Goal: Check status: Check status

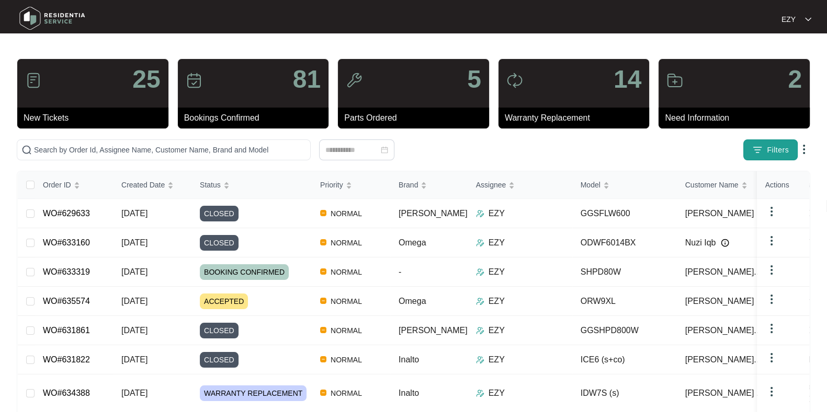
click at [783, 154] on span "Filters" at bounding box center [777, 150] width 22 height 11
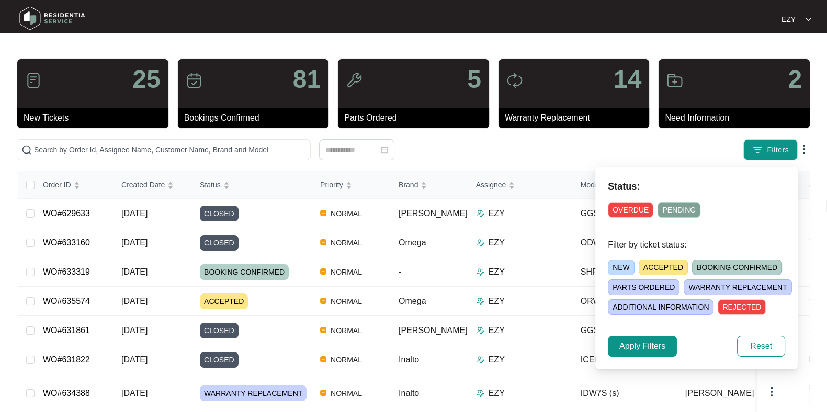
click at [616, 270] on span "NEW" at bounding box center [620, 268] width 27 height 16
click at [648, 347] on span "Apply Filters" at bounding box center [642, 346] width 46 height 13
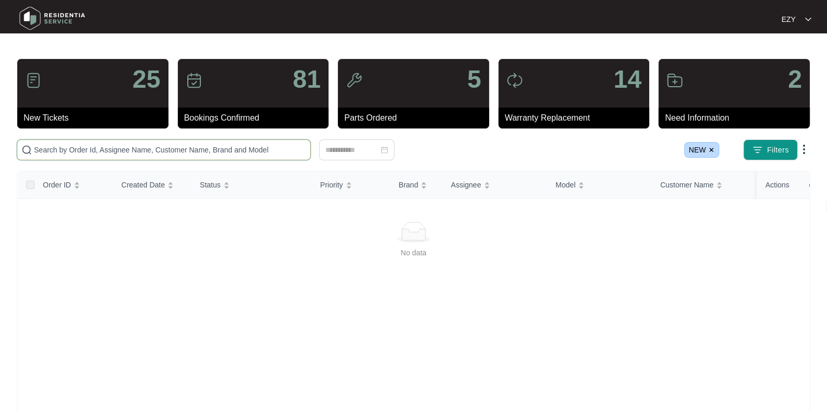
click at [225, 150] on input "text" at bounding box center [170, 150] width 272 height 12
paste input "633830"
type input "633830"
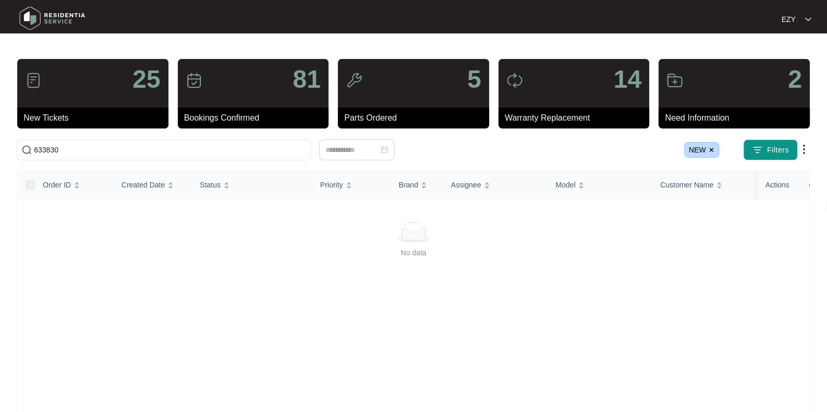
click at [710, 148] on img at bounding box center [711, 150] width 6 height 6
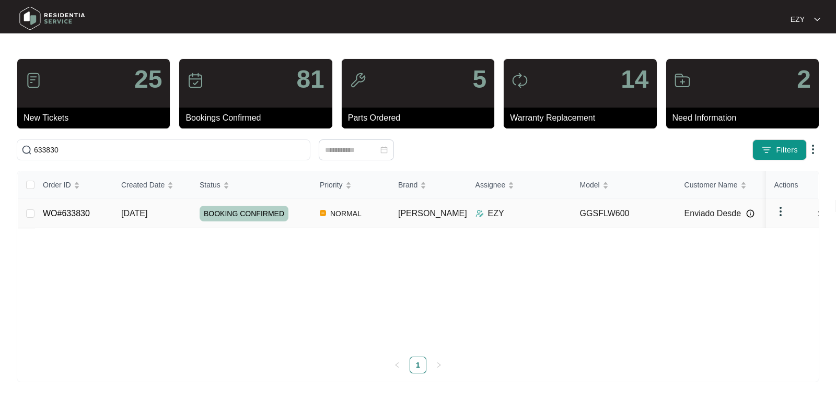
click at [192, 214] on td "BOOKING CONFIRMED" at bounding box center [251, 213] width 120 height 29
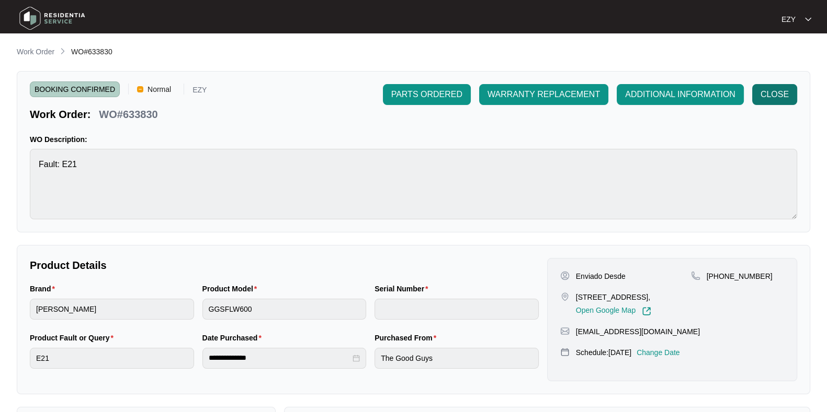
click at [776, 95] on span "CLOSE" at bounding box center [774, 94] width 28 height 13
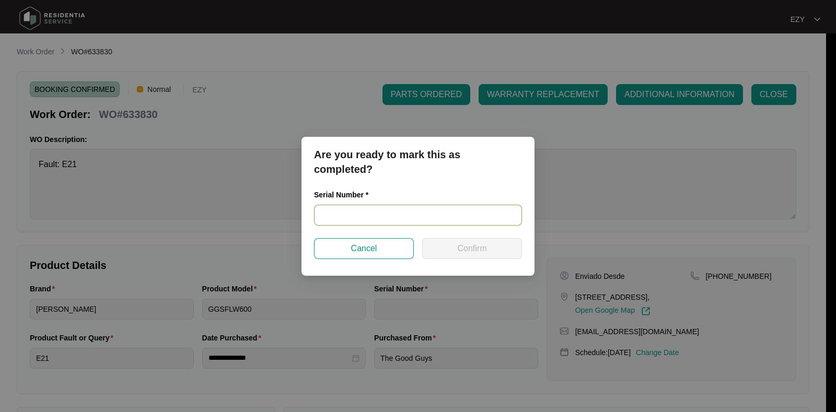
click at [374, 219] on input "text" at bounding box center [418, 215] width 208 height 21
paste input "540K816050139055S00114"
type input "540K816050139055S00114"
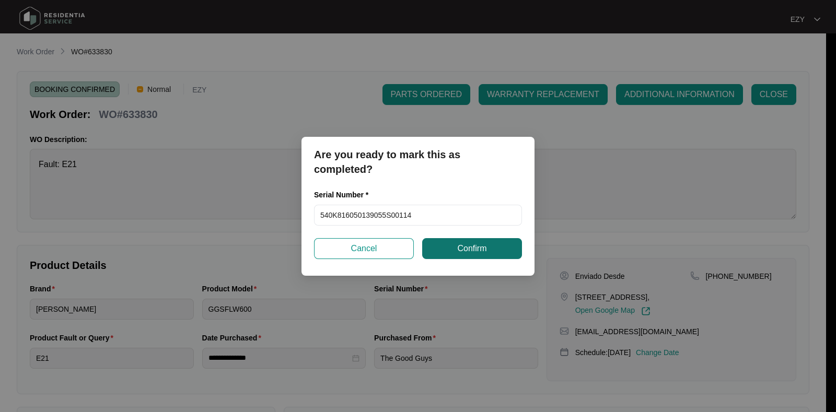
click at [463, 252] on span "Confirm" at bounding box center [471, 249] width 29 height 13
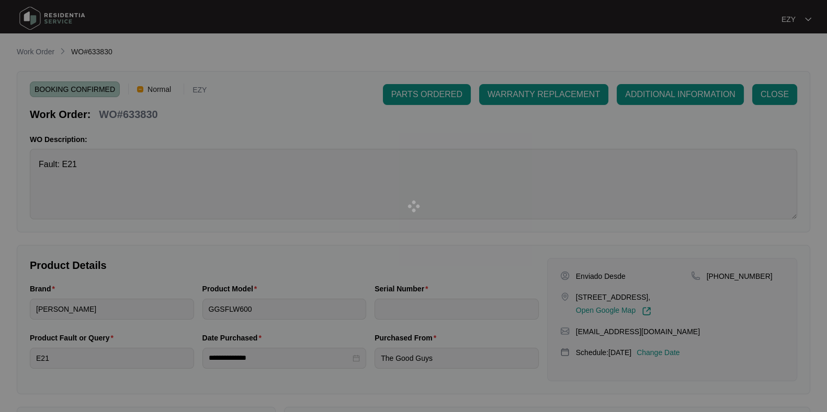
type input "540K816050139055S00114"
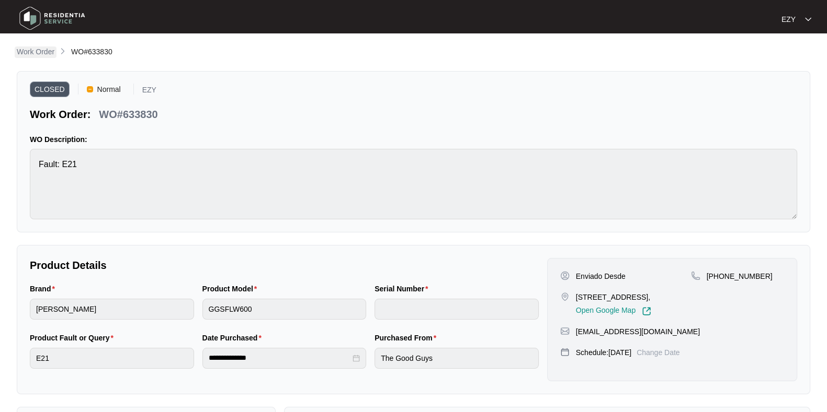
click at [32, 53] on p "Work Order" at bounding box center [36, 52] width 38 height 10
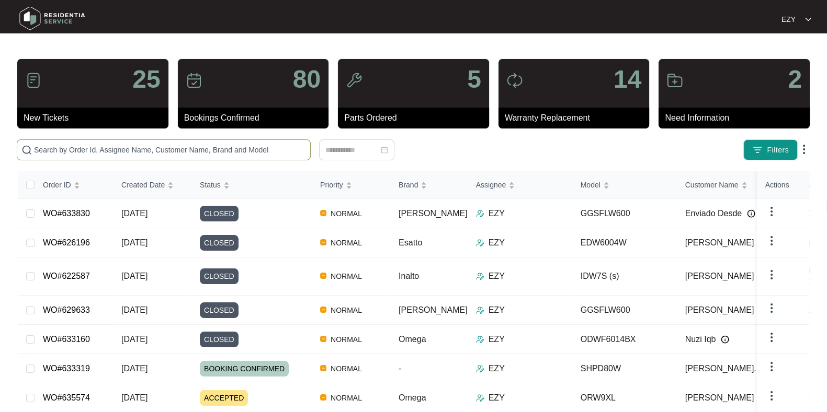
click at [207, 142] on span at bounding box center [164, 150] width 294 height 21
paste input "633023"
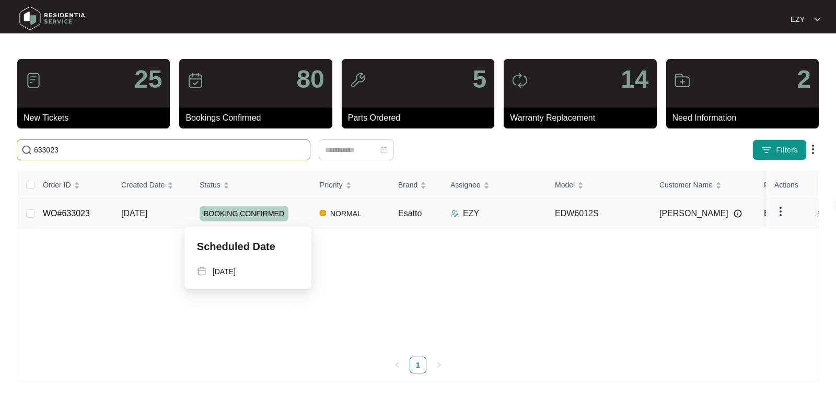
type input "633023"
click at [306, 210] on div "BOOKING CONFIRMED" at bounding box center [256, 214] width 112 height 16
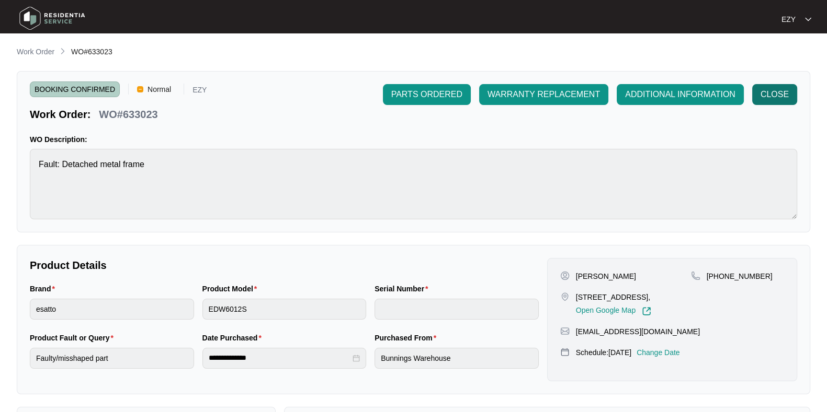
click at [761, 95] on span "CLOSE" at bounding box center [774, 94] width 28 height 13
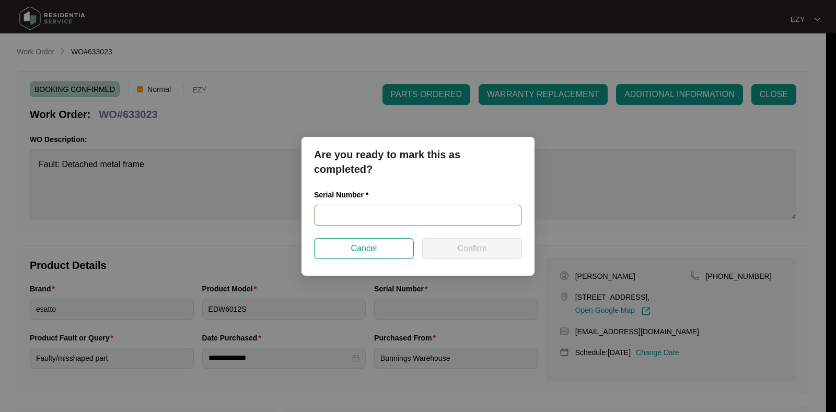
click at [351, 214] on input "text" at bounding box center [418, 215] width 208 height 21
paste input "24011093030100005"
type input "24011093030100005"
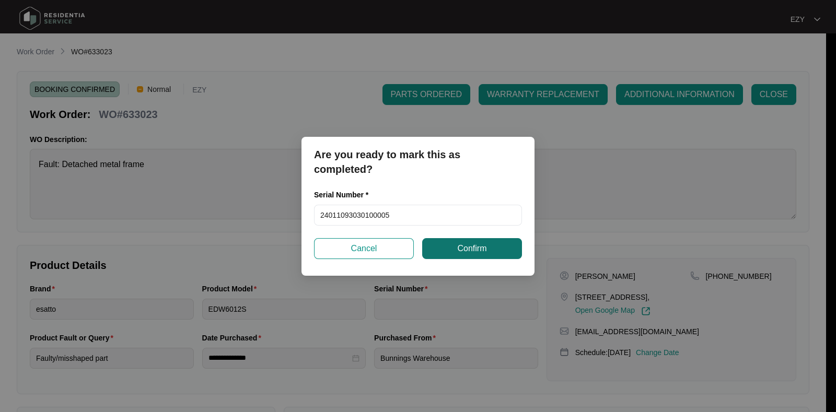
click at [479, 245] on span "Confirm" at bounding box center [471, 249] width 29 height 13
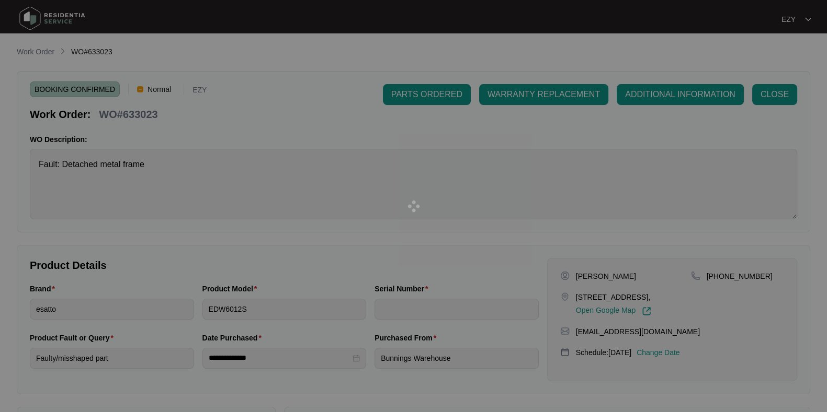
type input "24011093030100005"
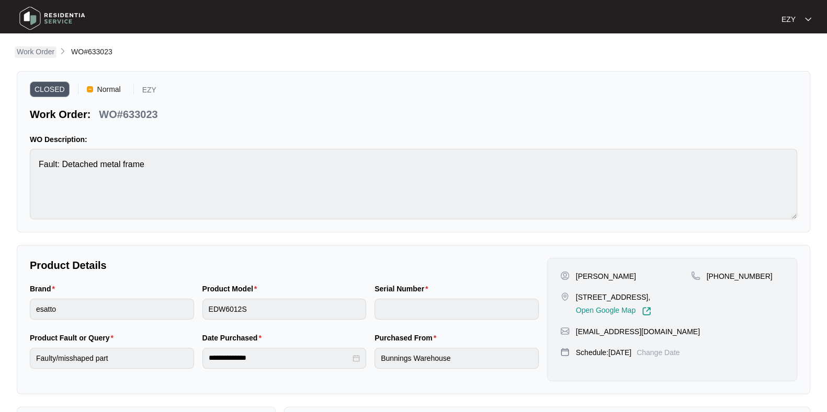
click at [28, 52] on p "Work Order" at bounding box center [36, 52] width 38 height 10
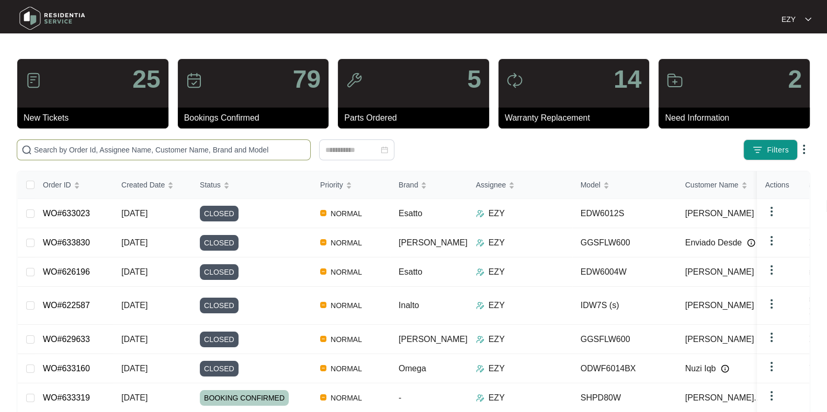
click at [259, 150] on input "text" at bounding box center [170, 150] width 272 height 12
paste input "633319"
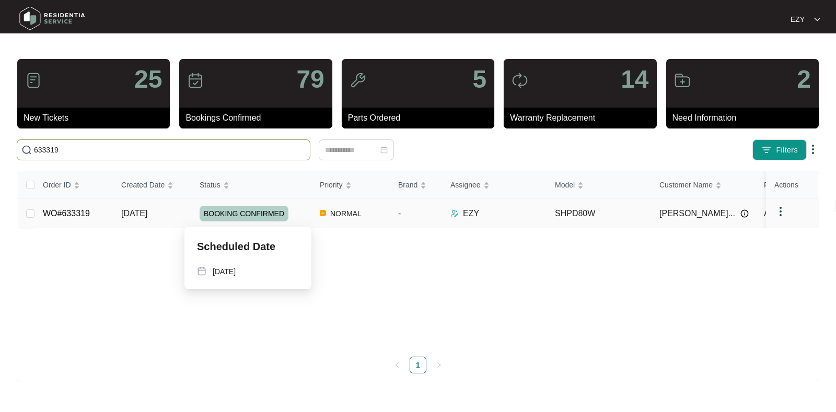
type input "633319"
click at [308, 213] on div "BOOKING CONFIRMED" at bounding box center [256, 214] width 112 height 16
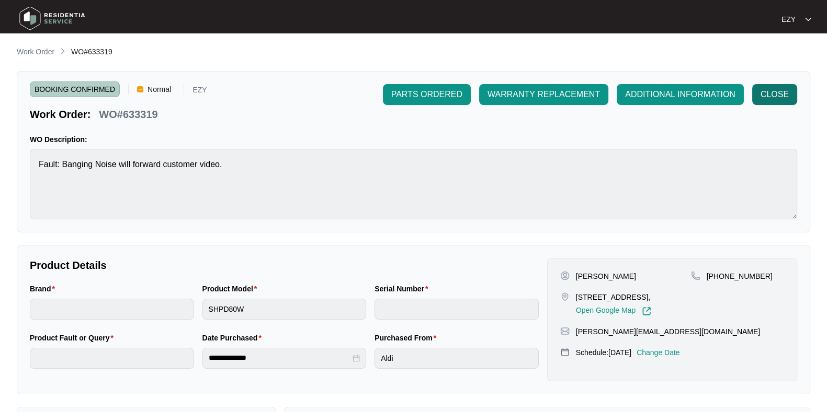
click at [766, 97] on span "CLOSE" at bounding box center [774, 94] width 28 height 13
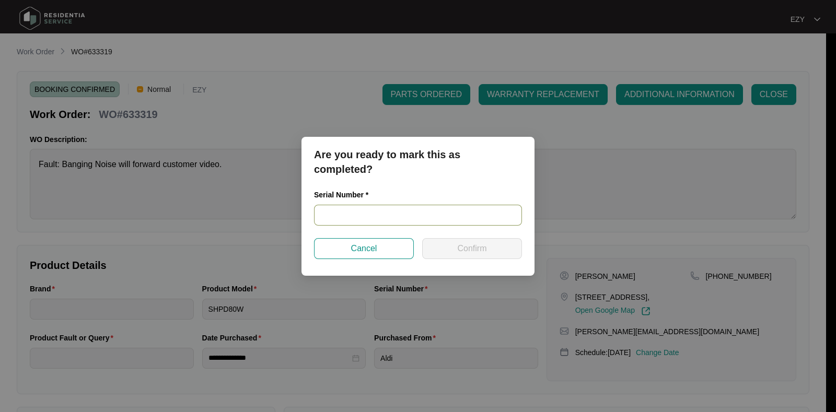
click at [411, 207] on input "text" at bounding box center [418, 215] width 208 height 21
paste input "540G061340125135P00413"
type input "540G061340125135P00413"
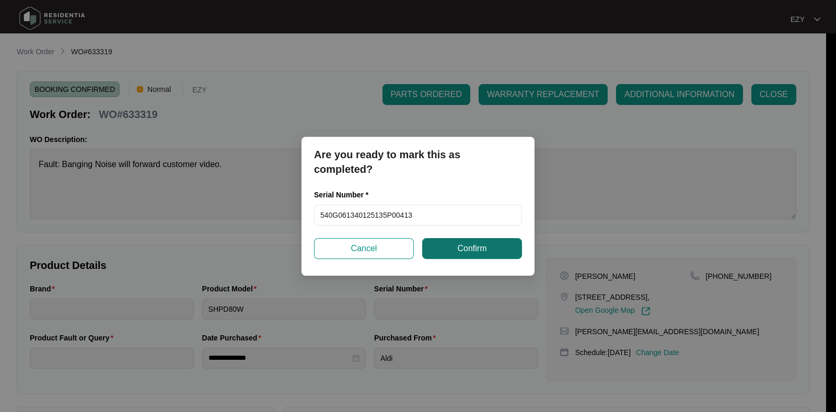
click at [446, 255] on button "Confirm" at bounding box center [472, 248] width 100 height 21
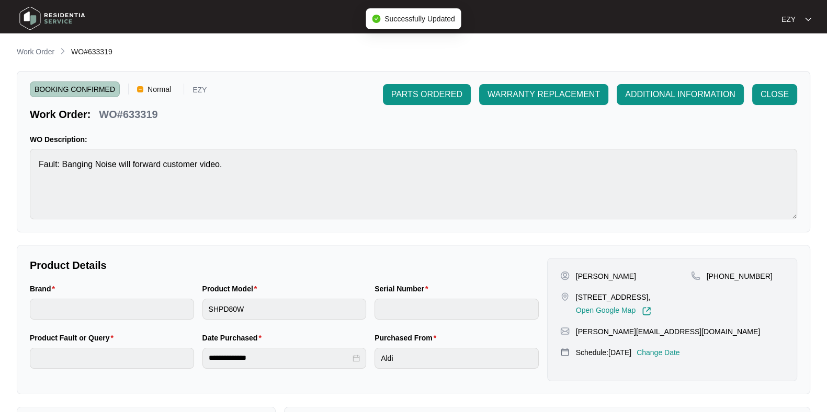
type input "540G061340125135P00413"
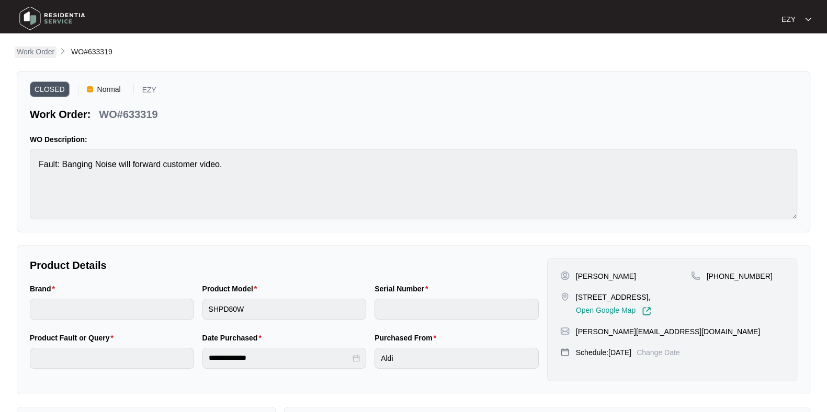
click at [38, 55] on p "Work Order" at bounding box center [36, 52] width 38 height 10
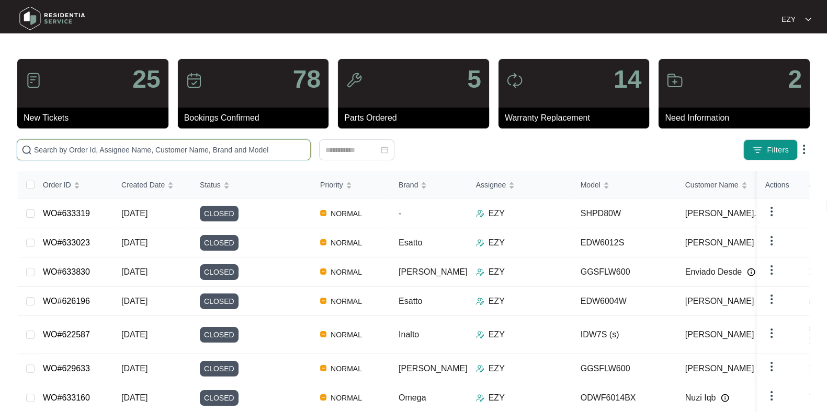
click at [98, 152] on input "text" at bounding box center [170, 150] width 272 height 12
paste input "632811"
type input "632811"
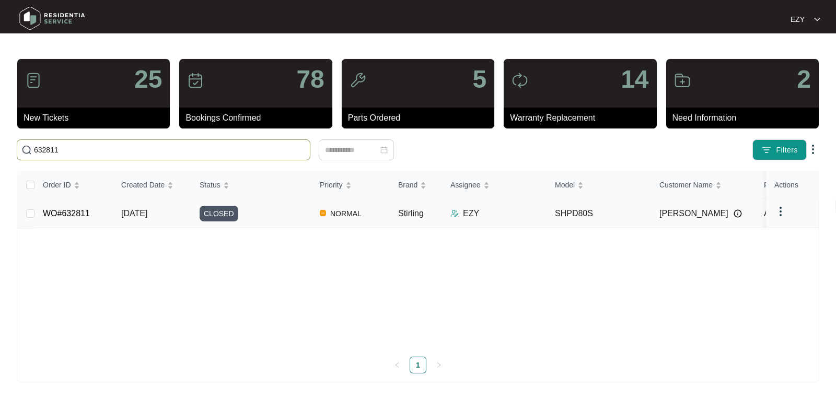
click at [264, 213] on div "CLOSED" at bounding box center [256, 214] width 112 height 16
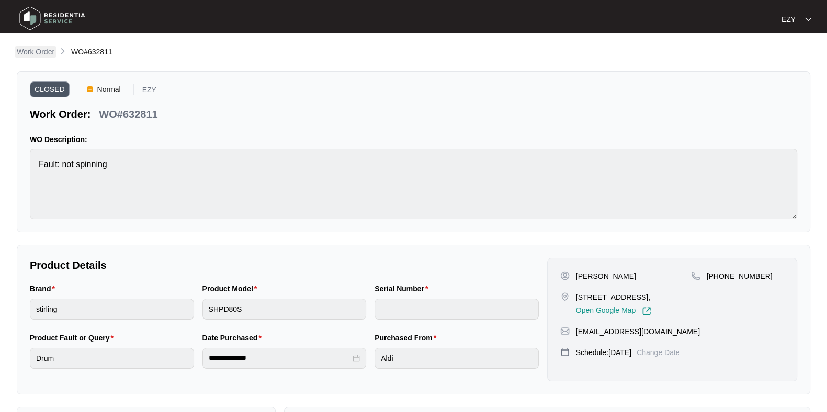
click at [39, 55] on p "Work Order" at bounding box center [36, 52] width 38 height 10
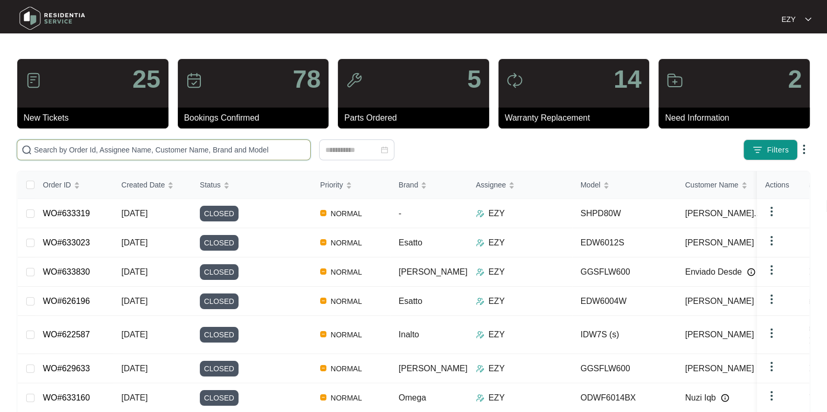
click at [212, 146] on input "text" at bounding box center [170, 150] width 272 height 12
paste input "633843"
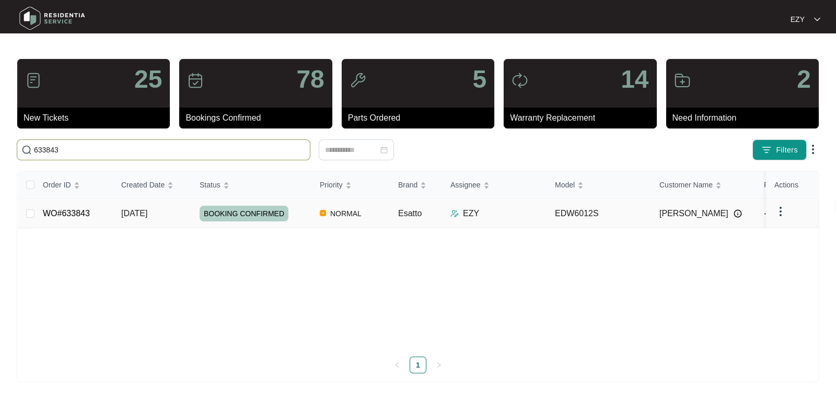
type input "633843"
click at [182, 205] on td "[DATE]" at bounding box center [152, 213] width 78 height 29
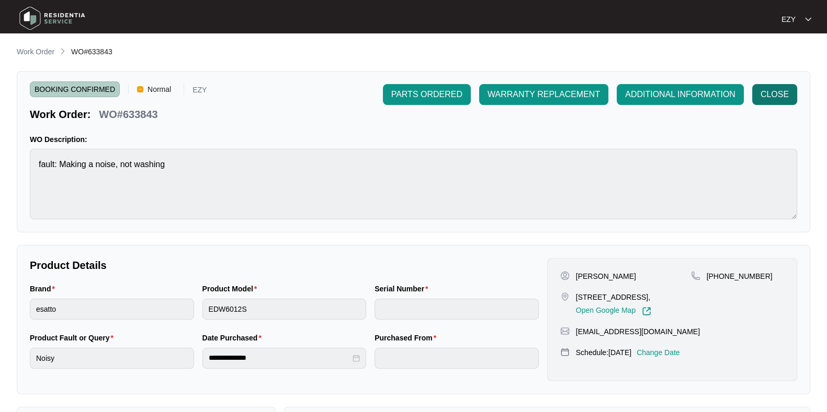
click at [767, 98] on span "CLOSE" at bounding box center [774, 94] width 28 height 13
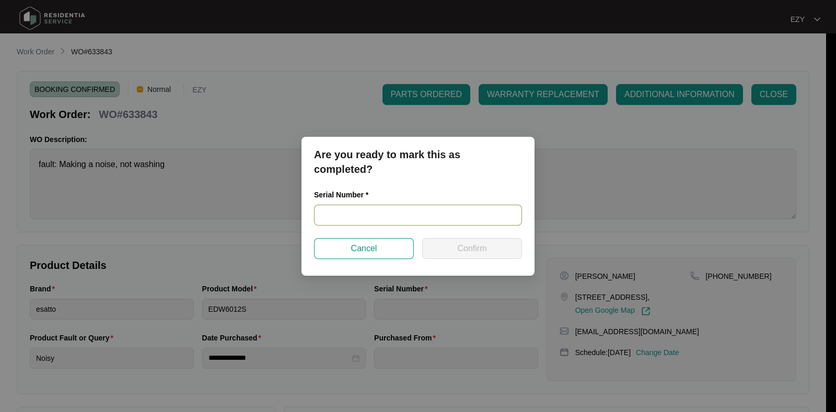
click at [388, 215] on input "text" at bounding box center [418, 215] width 208 height 21
paste input "23021960040100018"
type input "23021960040100018"
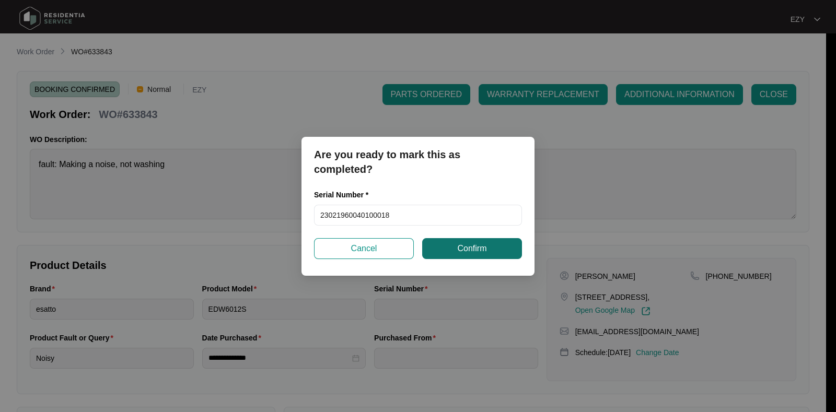
click at [461, 250] on span "Confirm" at bounding box center [471, 249] width 29 height 13
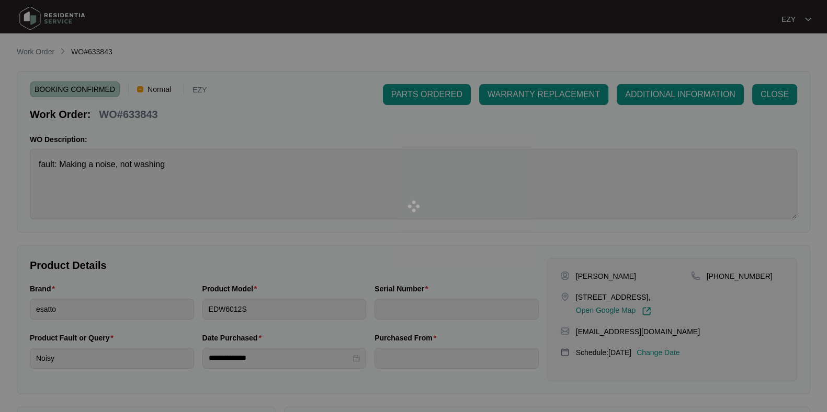
type input "23021960040100018"
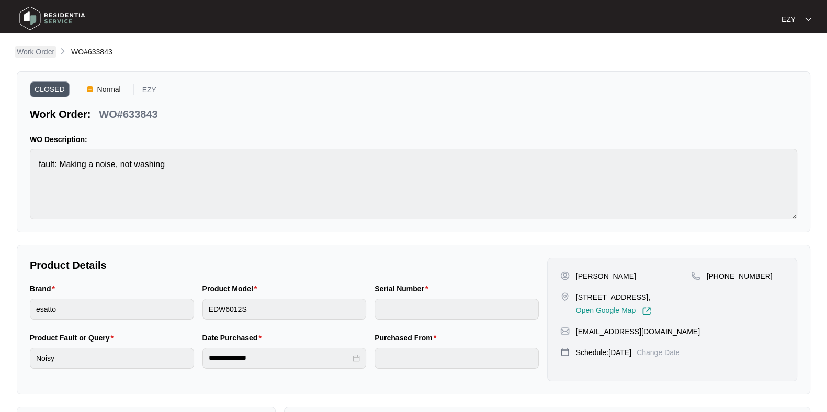
click at [37, 51] on p "Work Order" at bounding box center [36, 52] width 38 height 10
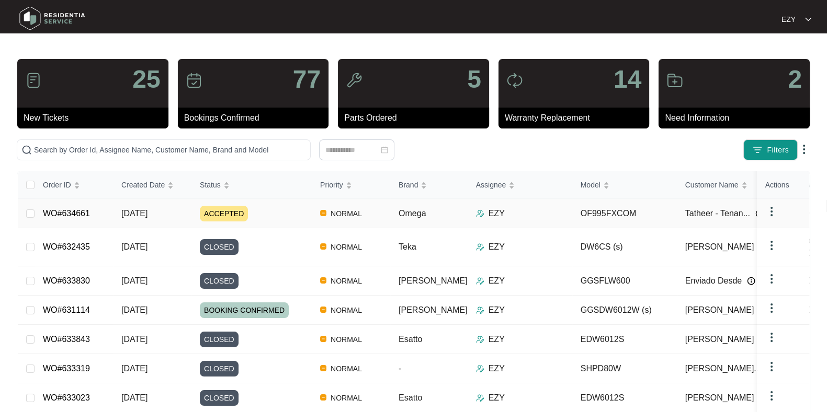
click at [278, 208] on div "ACCEPTED" at bounding box center [256, 214] width 112 height 16
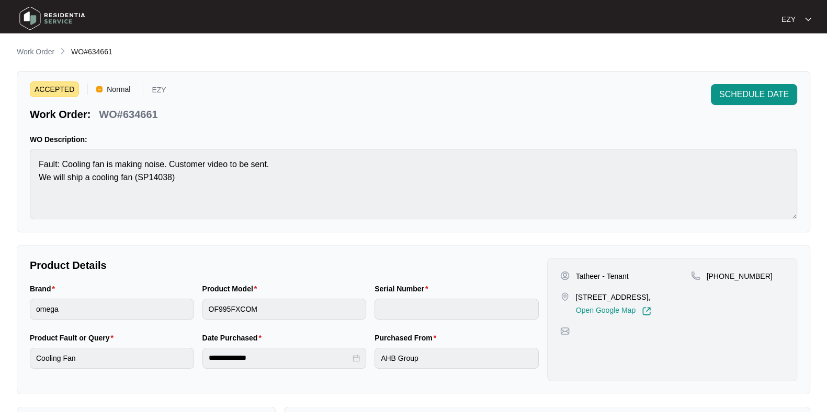
scroll to position [280, 0]
